Goal: Communication & Community: Answer question/provide support

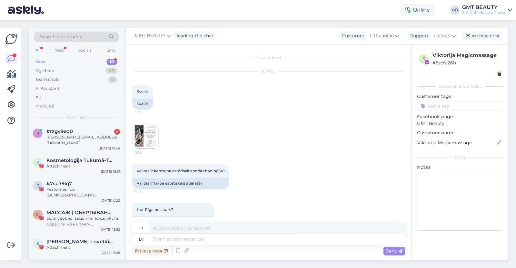
scroll to position [509, 0]
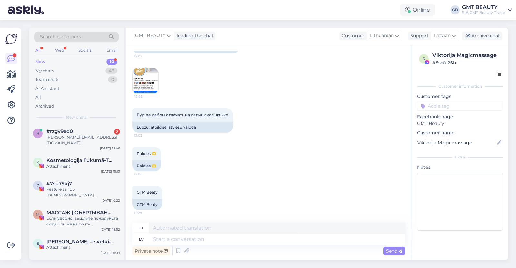
click at [48, 61] on div "New 10" at bounding box center [76, 61] width 84 height 9
click at [73, 133] on div "#rzgv9ed0 2" at bounding box center [83, 132] width 74 height 6
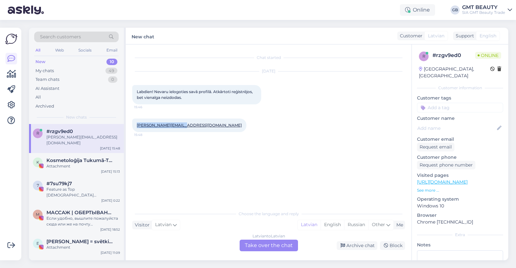
drag, startPoint x: 183, startPoint y: 124, endPoint x: 133, endPoint y: 126, distance: 50.0
click at [133, 126] on div "[PERSON_NAME][EMAIL_ADDRESS][DOMAIN_NAME] 15:48" at bounding box center [189, 126] width 114 height 14
copy link "[PERSON_NAME][EMAIL_ADDRESS][DOMAIN_NAME]"
click at [268, 245] on div "Latvian to Latvian Take over the chat" at bounding box center [269, 246] width 58 height 12
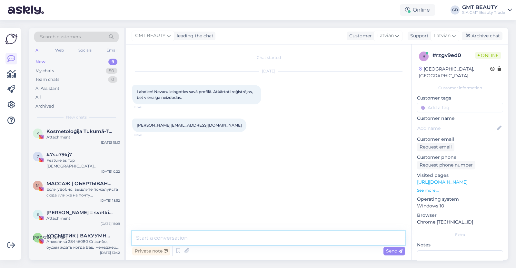
click at [202, 236] on textarea at bounding box center [268, 239] width 273 height 14
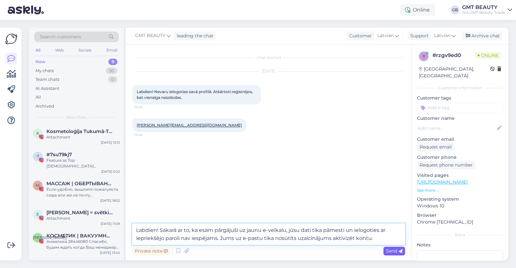
type textarea "Labdien! Sakarā ar to, ka esam pārgājuši uz jaunu e-veikalu, jūsu dati tika pār…"
click at [389, 250] on span "Send" at bounding box center [394, 251] width 16 height 6
